Goal: Communication & Community: Participate in discussion

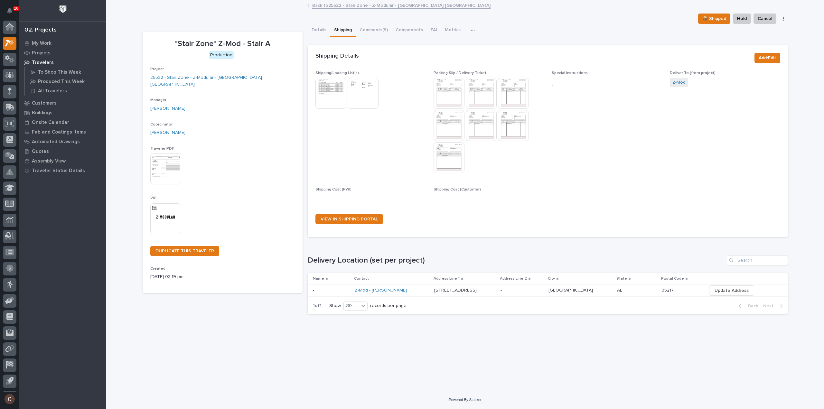
scroll to position [14, 0]
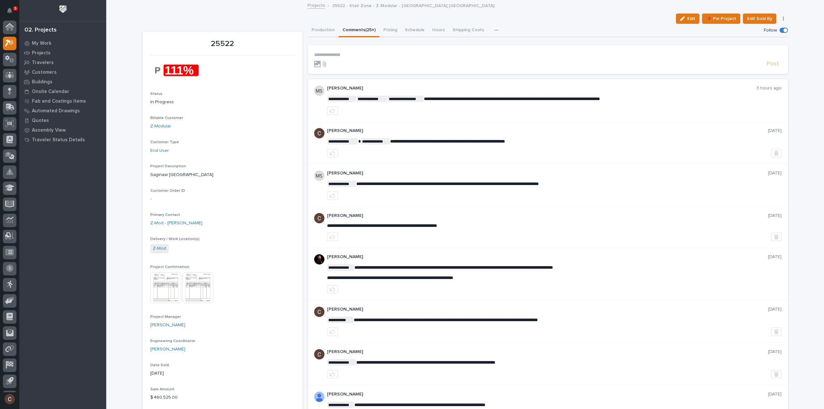
scroll to position [14, 0]
click at [315, 25] on button "Production" at bounding box center [323, 31] width 31 height 14
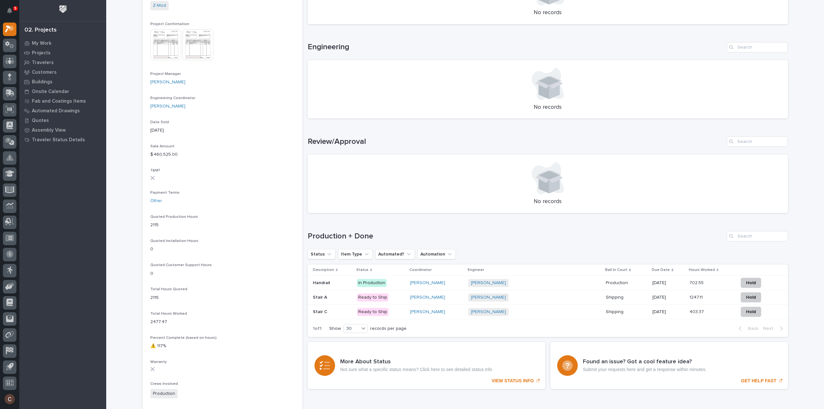
scroll to position [257, 0]
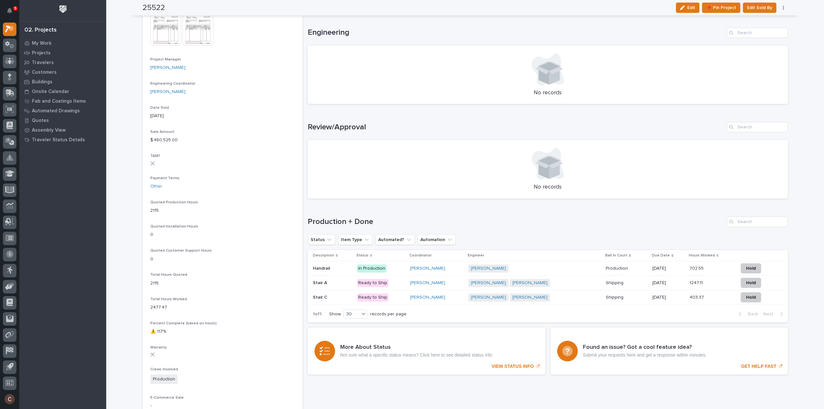
click at [329, 281] on p at bounding box center [332, 282] width 39 height 5
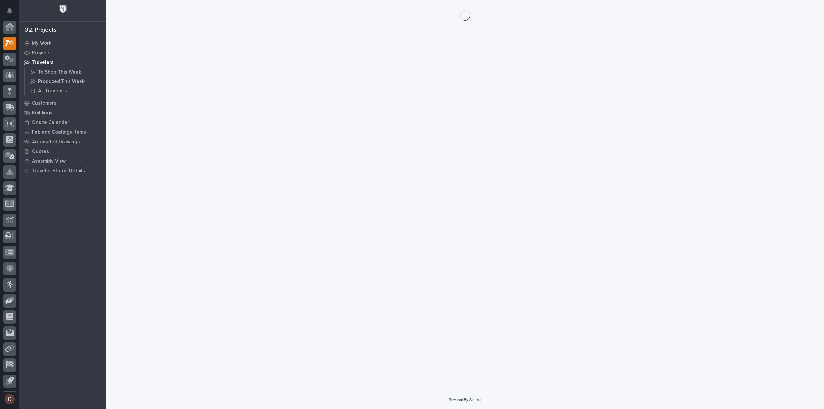
scroll to position [14, 0]
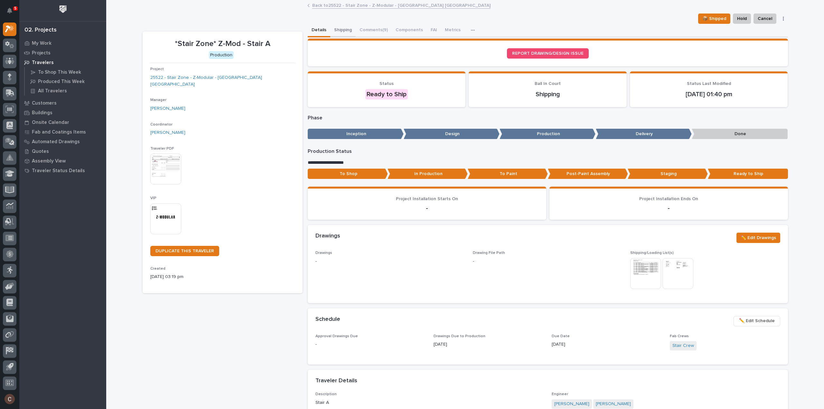
click at [335, 30] on button "Shipping" at bounding box center [342, 31] width 25 height 14
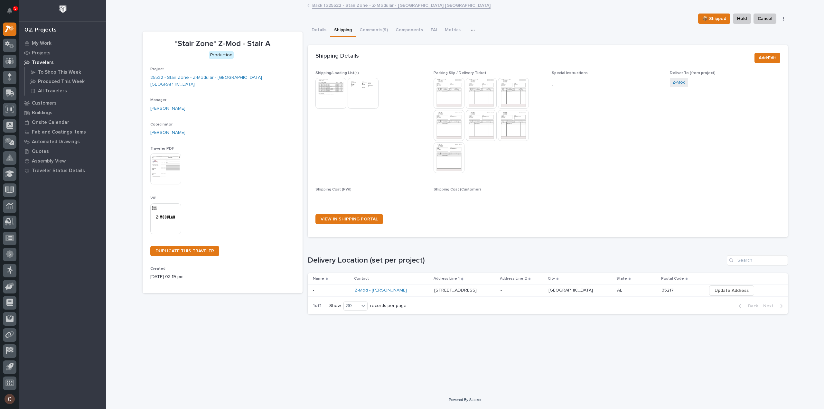
click at [327, 92] on img at bounding box center [330, 93] width 31 height 31
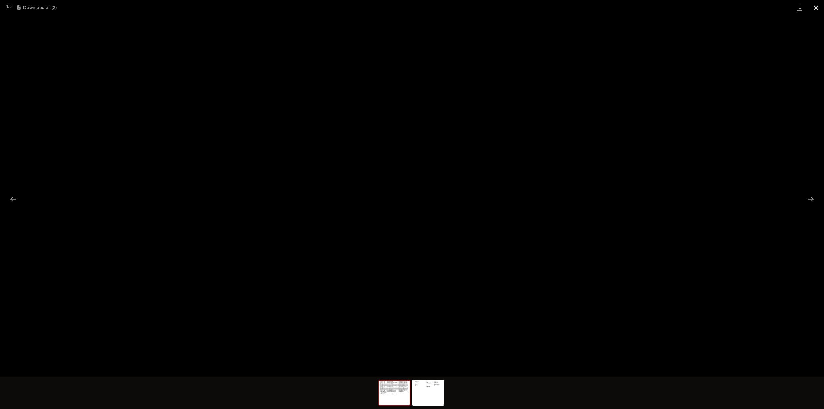
click at [816, 9] on button "Close gallery" at bounding box center [816, 7] width 16 height 15
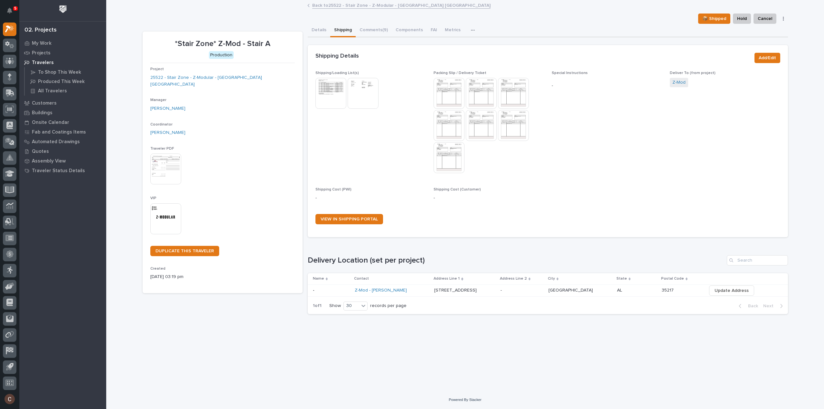
click at [363, 95] on img at bounding box center [363, 93] width 31 height 31
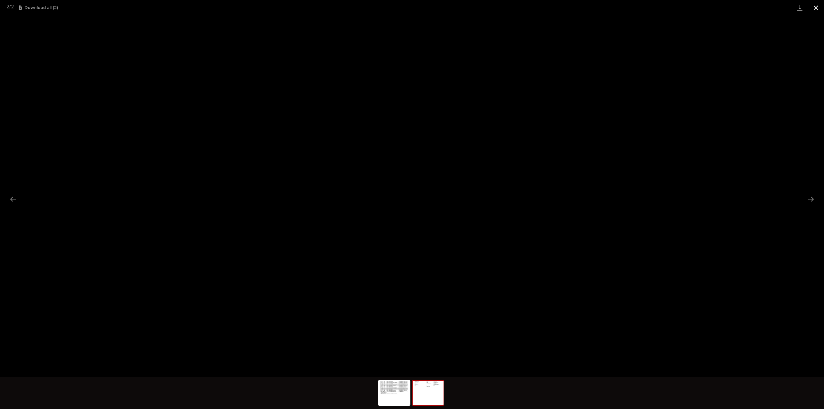
click at [815, 9] on button "Close gallery" at bounding box center [816, 7] width 16 height 15
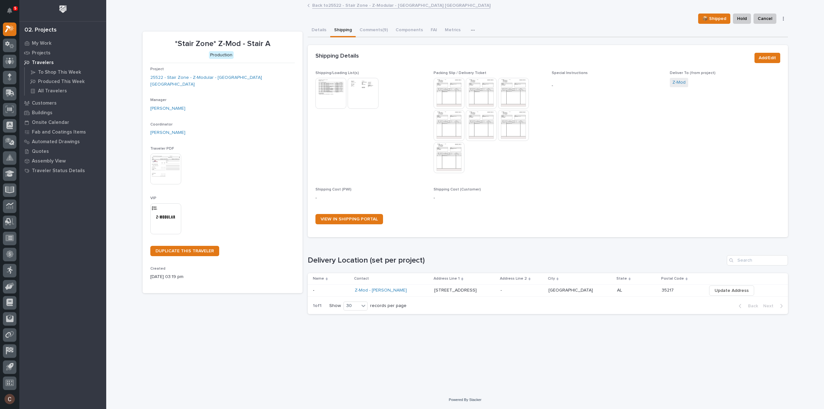
click at [452, 95] on img at bounding box center [448, 93] width 31 height 31
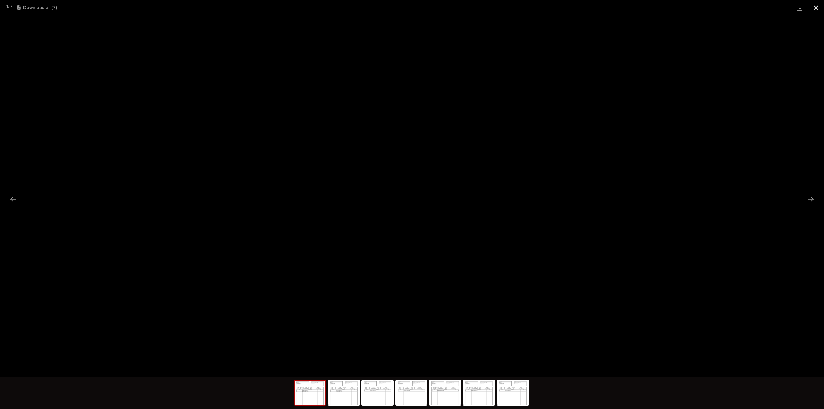
click at [818, 7] on button "Close gallery" at bounding box center [816, 7] width 16 height 15
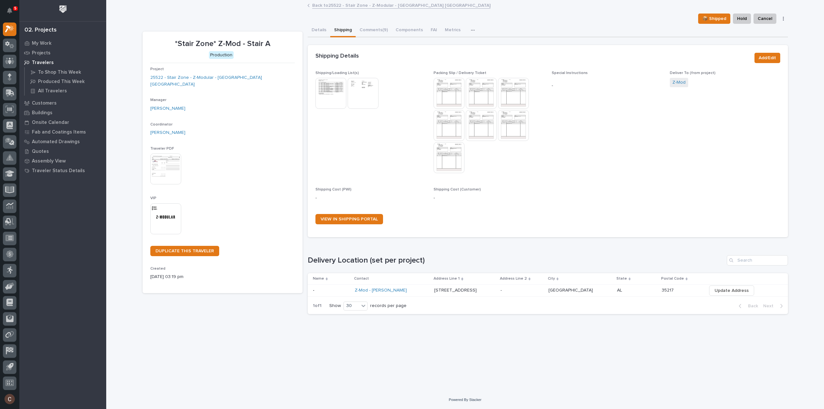
click at [489, 100] on img at bounding box center [481, 93] width 31 height 31
click at [489, 90] on img at bounding box center [481, 93] width 31 height 31
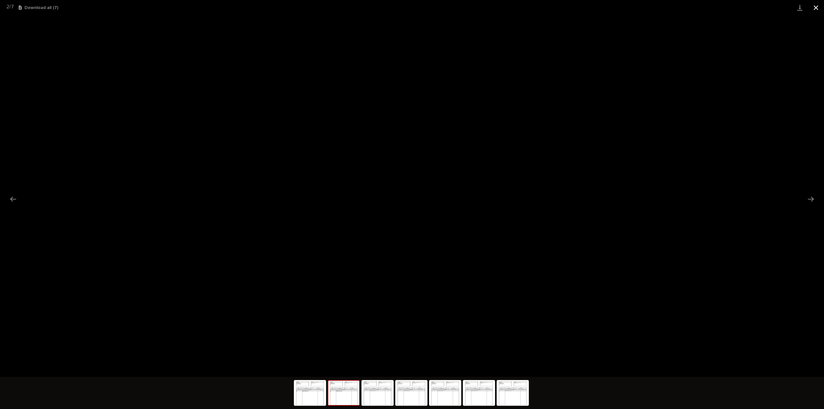
click at [817, 7] on button "Close gallery" at bounding box center [816, 7] width 16 height 15
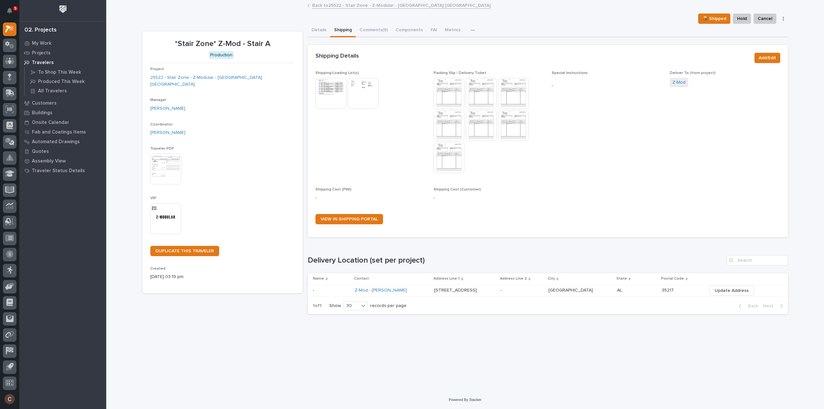
click at [519, 92] on img at bounding box center [513, 93] width 31 height 31
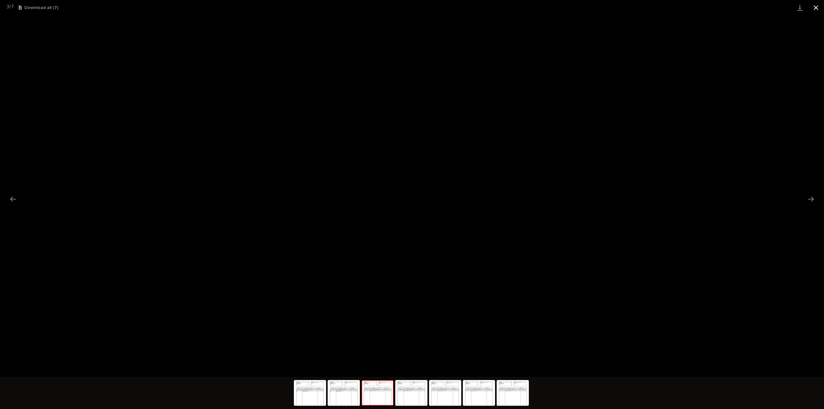
click at [815, 6] on button "Close gallery" at bounding box center [816, 7] width 16 height 15
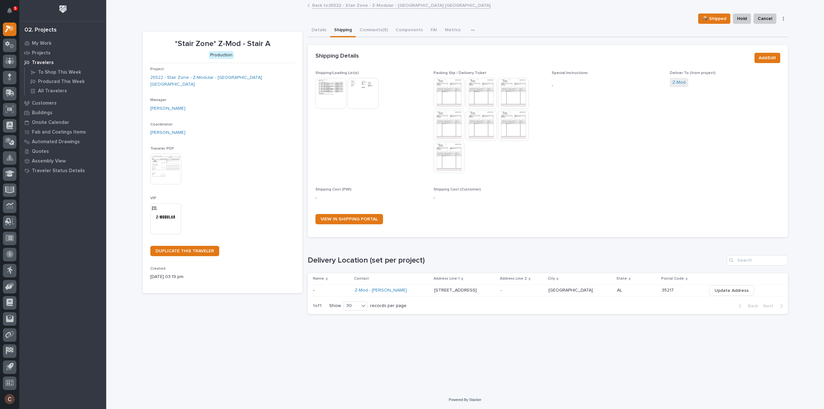
click at [452, 121] on img at bounding box center [448, 125] width 31 height 31
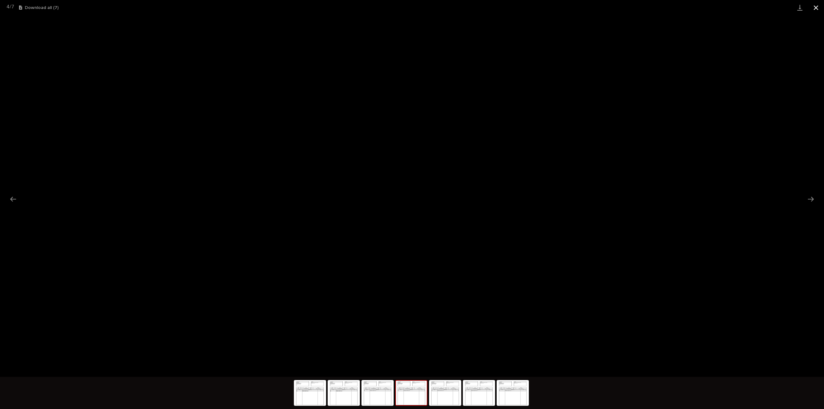
click at [817, 6] on button "Close gallery" at bounding box center [816, 7] width 16 height 15
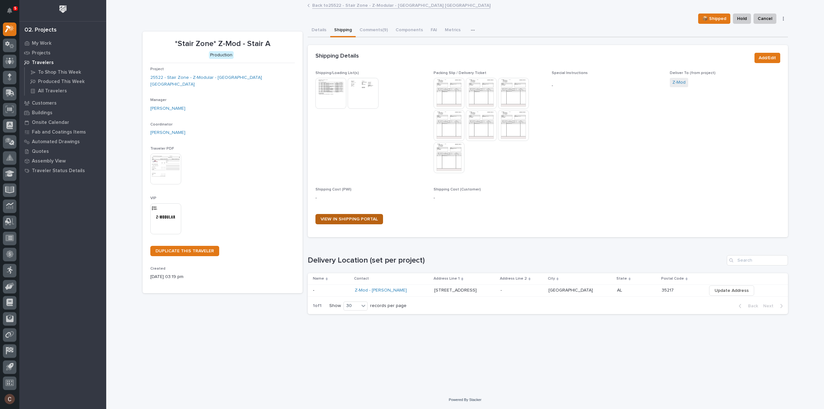
click at [356, 218] on span "VIEW IN SHIPPING PORTAL" at bounding box center [348, 219] width 57 height 5
click at [449, 93] on img at bounding box center [448, 93] width 31 height 31
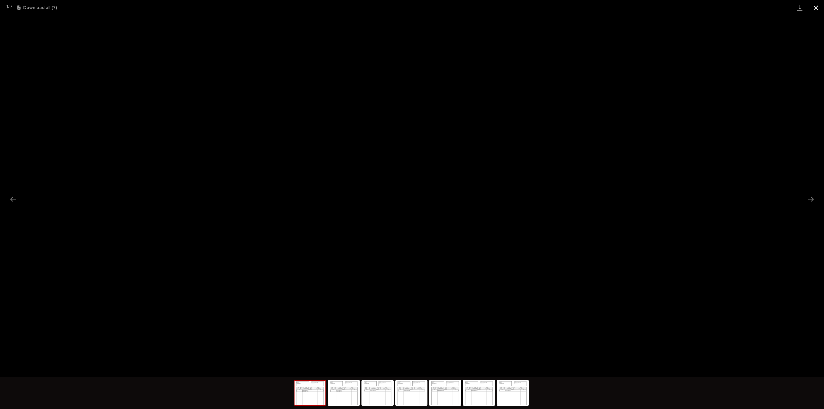
click at [816, 5] on button "Close gallery" at bounding box center [816, 7] width 16 height 15
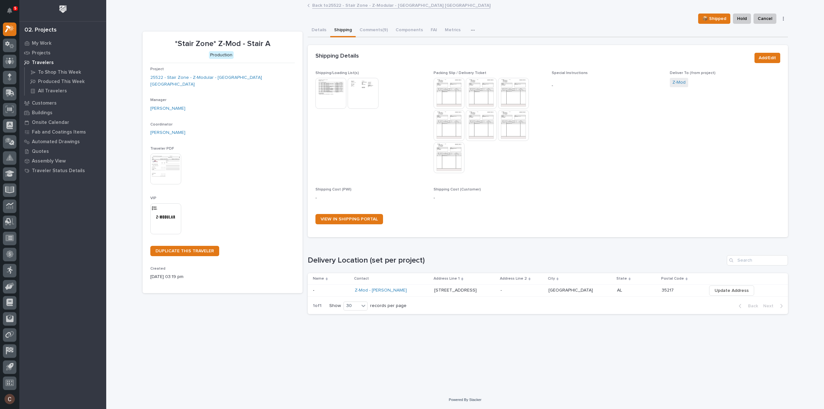
click at [313, 30] on button "Details" at bounding box center [319, 31] width 23 height 14
click at [377, 31] on button "Comments (9)" at bounding box center [374, 31] width 36 height 14
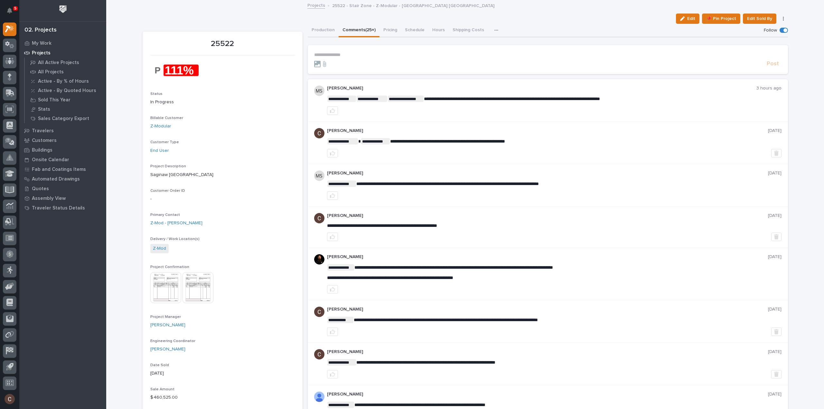
click at [365, 53] on p "**********" at bounding box center [547, 54] width 467 height 5
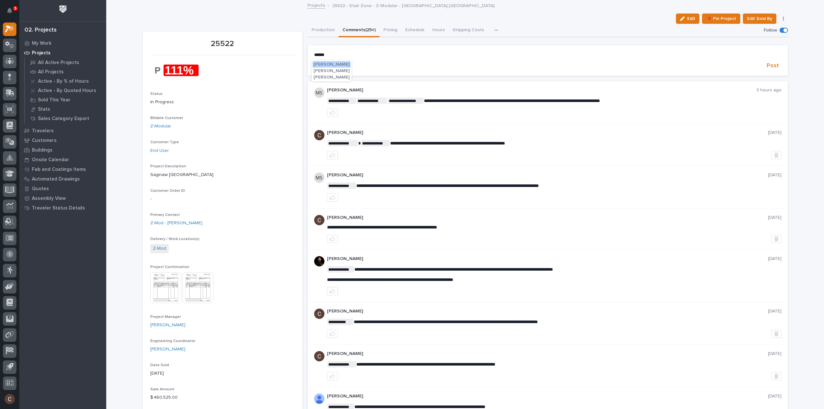
click at [325, 78] on span "Caleb Oetjen" at bounding box center [331, 77] width 36 height 5
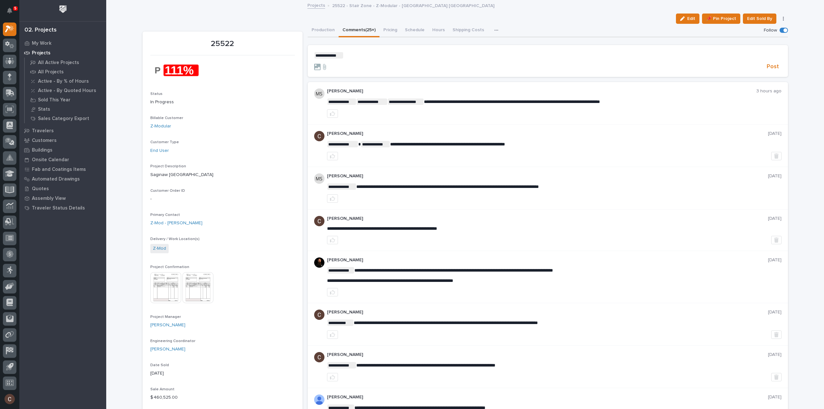
click at [378, 55] on p "**********" at bounding box center [547, 55] width 467 height 6
click at [367, 64] on span "Ken Overmyer" at bounding box center [362, 64] width 36 height 5
click at [395, 54] on p "**********" at bounding box center [547, 55] width 467 height 6
click at [766, 66] on span "Post" at bounding box center [772, 66] width 12 height 7
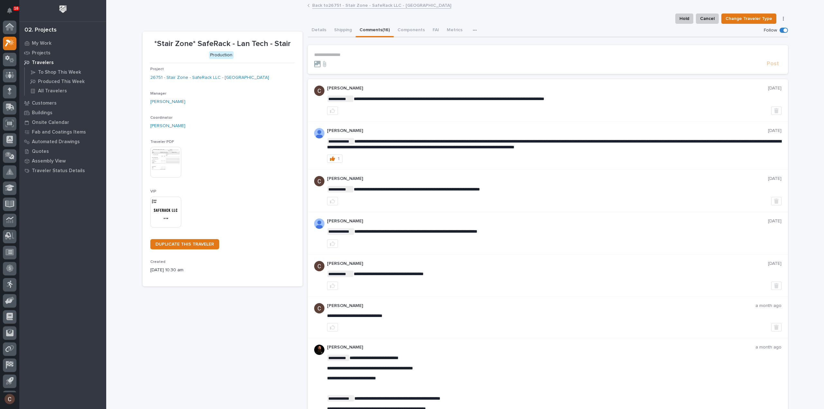
scroll to position [14, 0]
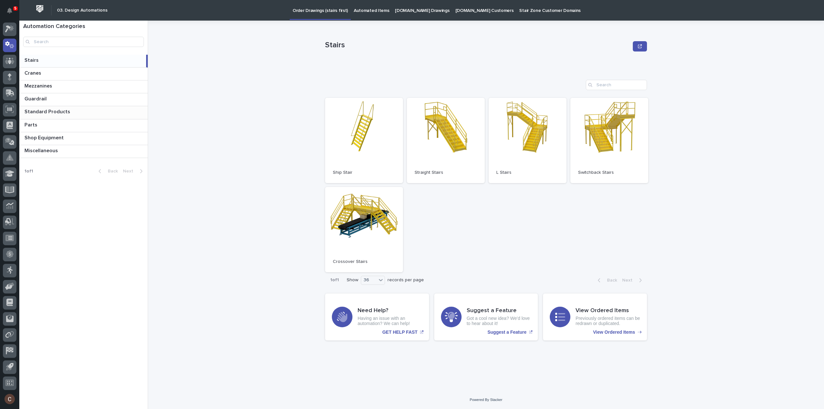
drag, startPoint x: 38, startPoint y: 112, endPoint x: 41, endPoint y: 115, distance: 4.8
click at [38, 112] on p "Standard Products" at bounding box center [47, 110] width 47 height 7
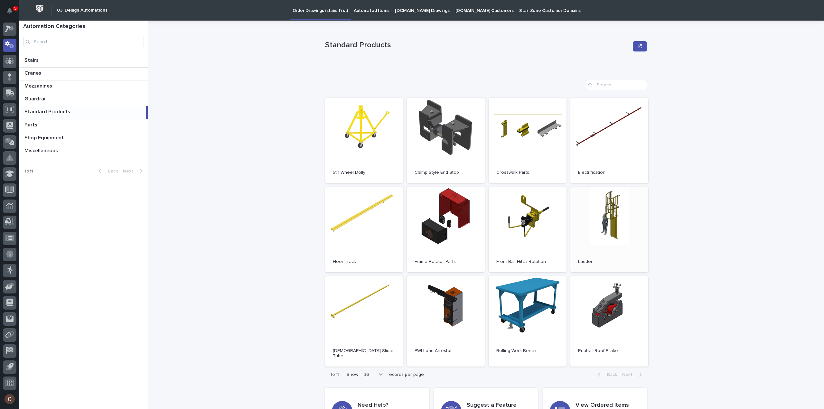
click at [597, 220] on link "Open" at bounding box center [609, 229] width 78 height 85
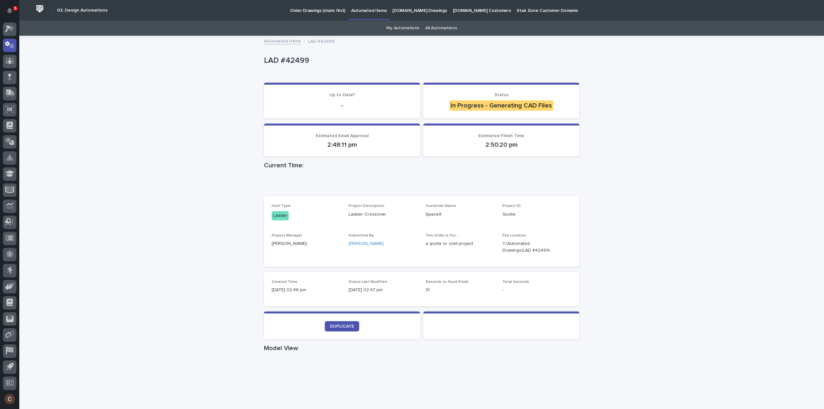
scroll to position [161, 0]
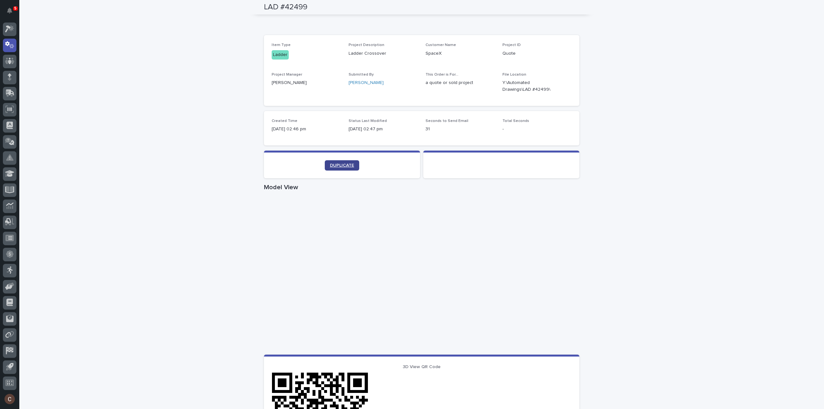
click at [337, 164] on span "DUPLICATE" at bounding box center [342, 165] width 24 height 5
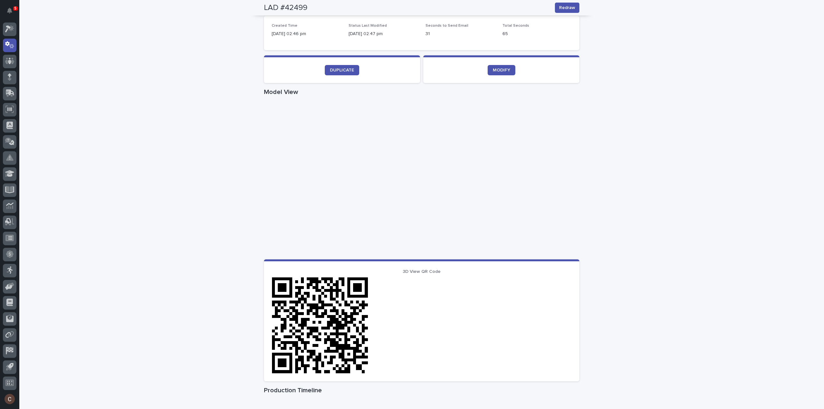
scroll to position [178, 0]
